Goal: Transaction & Acquisition: Download file/media

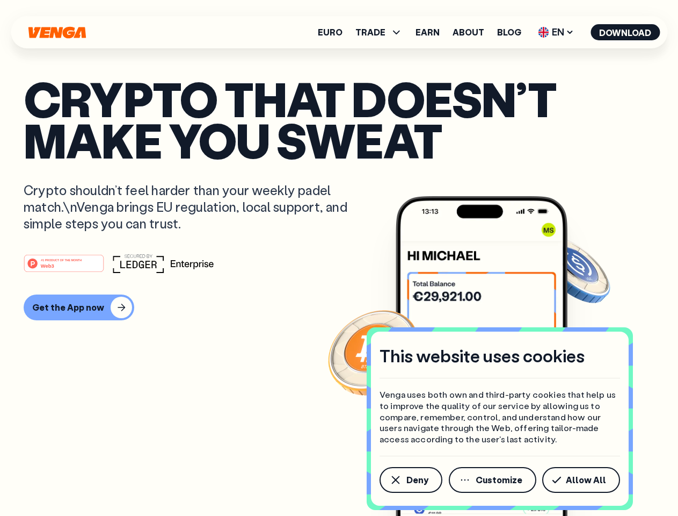
click at [339, 258] on div "#1 PRODUCT OF THE MONTH Web3" at bounding box center [339, 262] width 631 height 19
click at [410, 480] on span "Deny" at bounding box center [417, 479] width 22 height 9
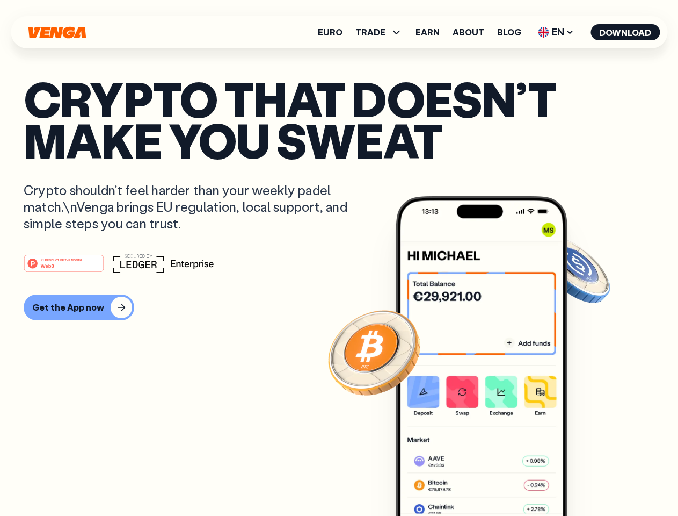
click at [493, 480] on img at bounding box center [482, 376] width 172 height 360
click at [583, 480] on article "Crypto that doesn’t make you sweat Crypto shouldn’t feel harder than your weekl…" at bounding box center [339, 279] width 631 height 403
click at [382, 32] on span "TRADE" at bounding box center [370, 32] width 30 height 9
click at [556, 32] on span "EN" at bounding box center [555, 32] width 43 height 17
click at [626, 32] on button "Download" at bounding box center [625, 32] width 69 height 16
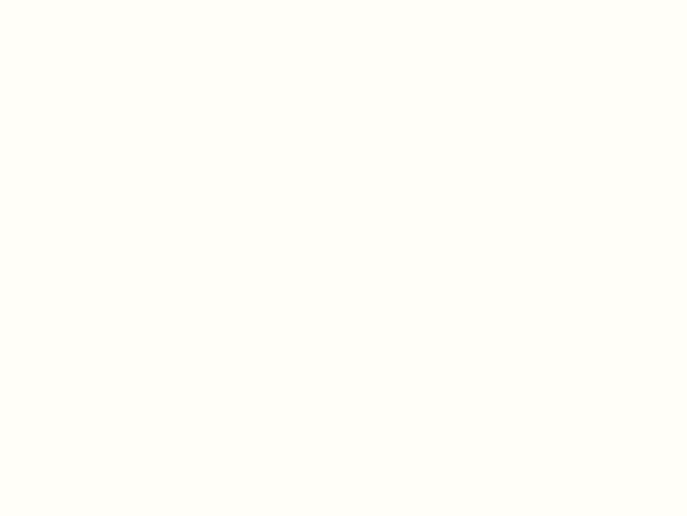
click at [77, 0] on html "This website uses cookies Venga uses both own and third-party cookies that help…" at bounding box center [343, 0] width 687 height 0
click at [66, 0] on html "This website uses cookies Venga uses both own and third-party cookies that help…" at bounding box center [343, 0] width 687 height 0
